Goal: Find contact information: Find contact information

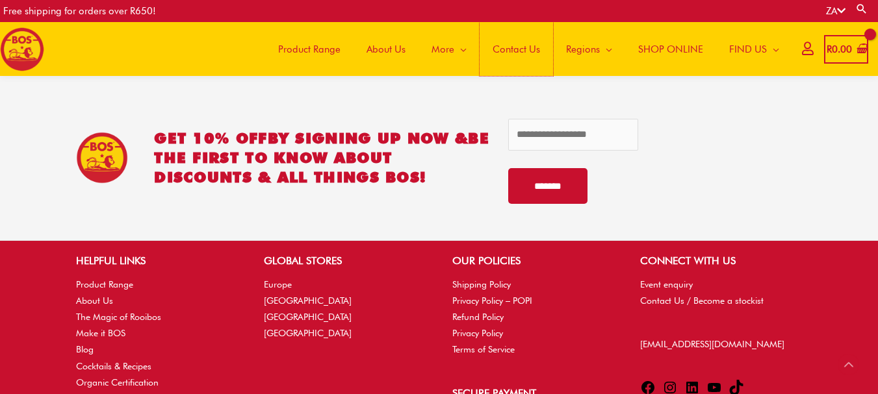
scroll to position [2788, 0]
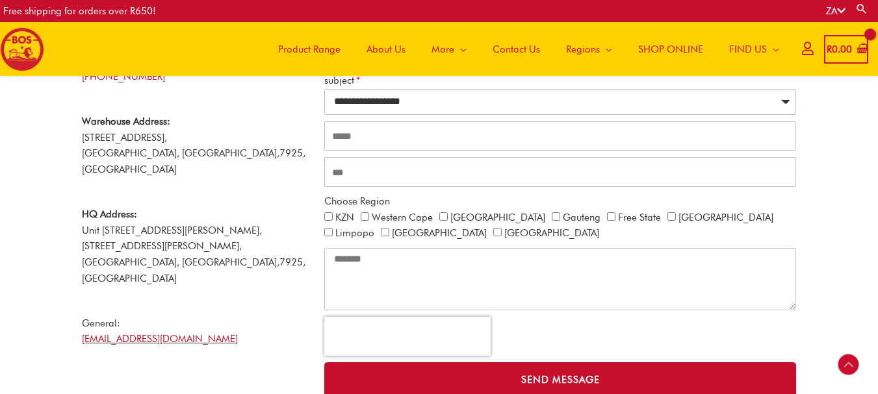
scroll to position [306, 0]
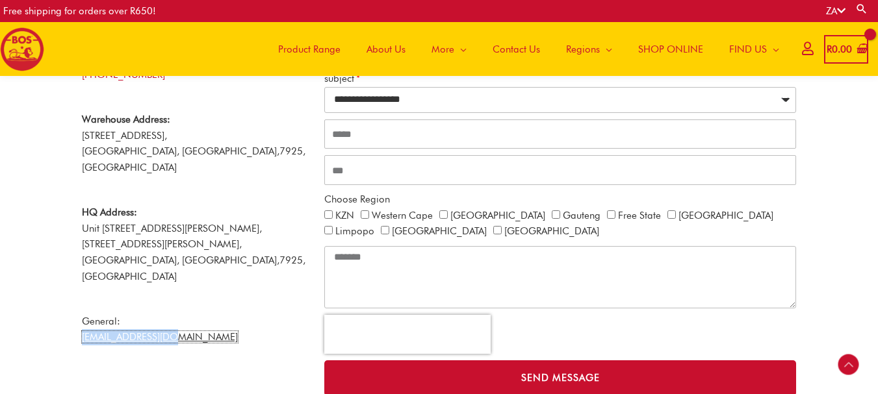
copy link "[EMAIL_ADDRESS][DOMAIN_NAME]"
